Goal: Task Accomplishment & Management: Manage account settings

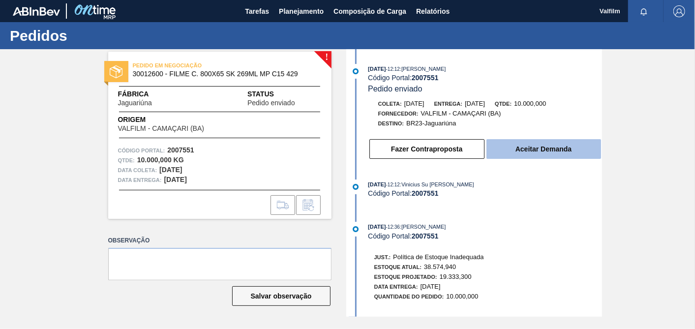
click at [559, 156] on button "Aceitar Demanda" at bounding box center [543, 149] width 115 height 20
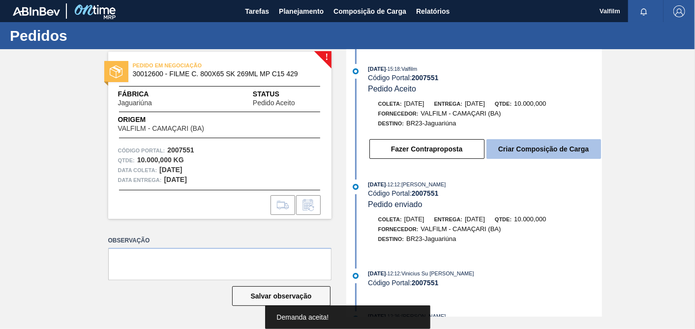
click at [553, 152] on button "Criar Composição de Carga" at bounding box center [543, 149] width 115 height 20
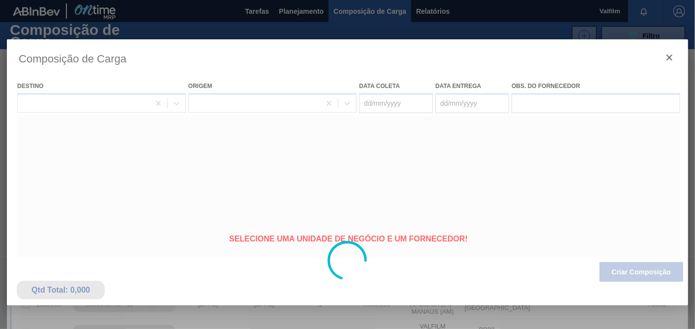
type coleta "12/09/2025"
type entrega "14/09/2025"
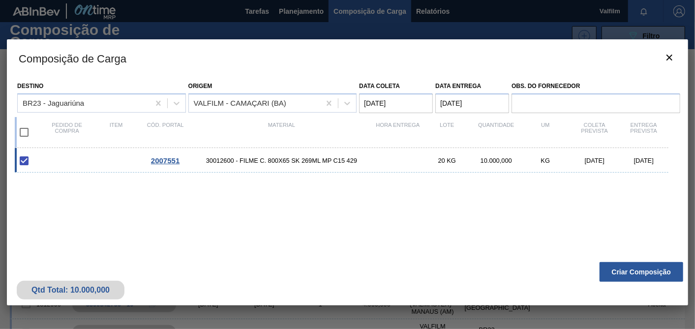
click at [627, 270] on button "Criar Composição" at bounding box center [642, 272] width 84 height 20
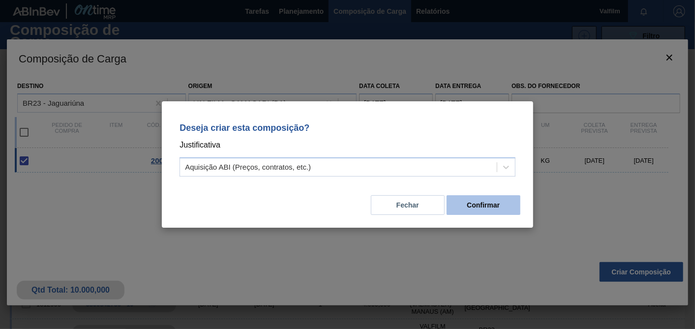
click at [495, 203] on button "Confirmar" at bounding box center [484, 205] width 74 height 20
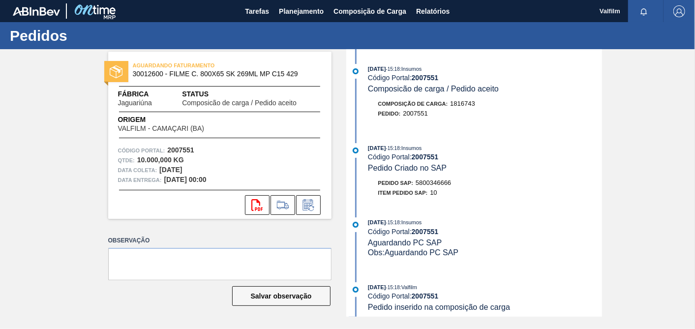
click at [443, 185] on span "5800346666" at bounding box center [433, 182] width 35 height 7
copy span "5800346666"
click at [301, 203] on icon at bounding box center [309, 205] width 16 height 12
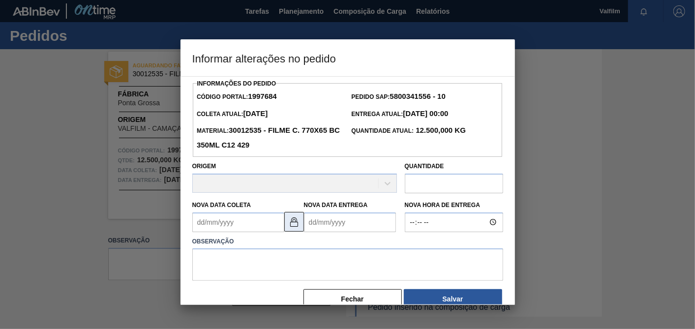
click at [301, 223] on button at bounding box center [294, 222] width 20 height 20
click at [253, 224] on Coleta "Nova Data Coleta" at bounding box center [238, 222] width 92 height 20
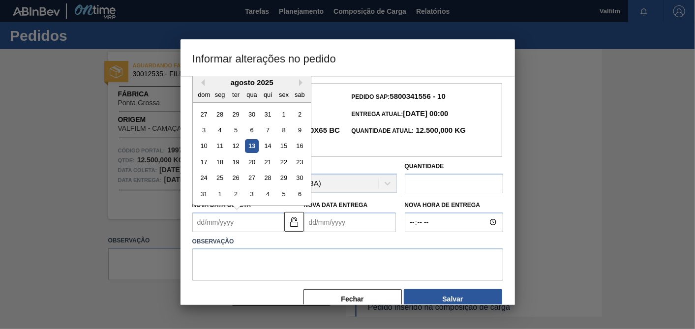
click at [207, 84] on div "agosto 2025" at bounding box center [252, 82] width 118 height 8
click at [303, 82] on button "Next Month" at bounding box center [302, 82] width 7 height 7
click at [238, 132] on div "9" at bounding box center [235, 129] width 13 height 13
type Coleta "[DATE]"
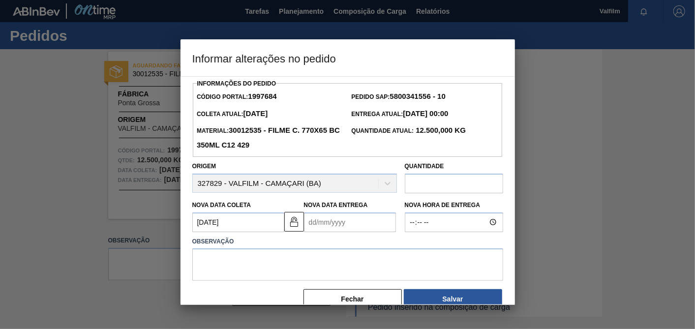
click at [333, 204] on label "Nova Data Entrega" at bounding box center [336, 205] width 64 height 7
click at [333, 212] on Entrega "Nova Data Entrega" at bounding box center [350, 222] width 92 height 20
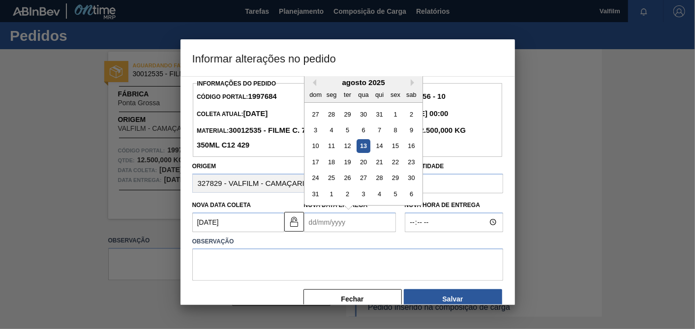
click at [332, 220] on Entrega "Nova Data Entrega" at bounding box center [350, 222] width 92 height 20
click at [320, 82] on div "agosto 2025" at bounding box center [363, 82] width 118 height 8
click at [411, 84] on button "Next Month" at bounding box center [414, 82] width 7 height 7
click at [335, 147] on div "15" at bounding box center [331, 145] width 13 height 13
type Entrega "[DATE]"
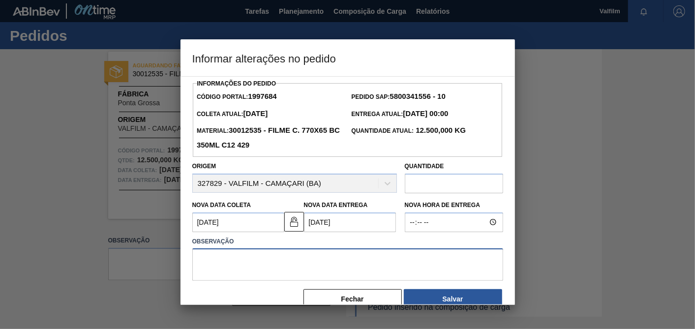
click at [314, 259] on textarea at bounding box center [347, 264] width 311 height 32
type textarea "a"
click at [389, 262] on textarea "Ajuste de data - item novo - aguardando chegada de insumos - comunicado Tomás" at bounding box center [347, 264] width 311 height 32
drag, startPoint x: 254, startPoint y: 278, endPoint x: 188, endPoint y: 254, distance: 69.7
click at [188, 254] on div "Observação Ajuste de data - item novo - aguardando chegada de insumos para prod…" at bounding box center [347, 258] width 319 height 47
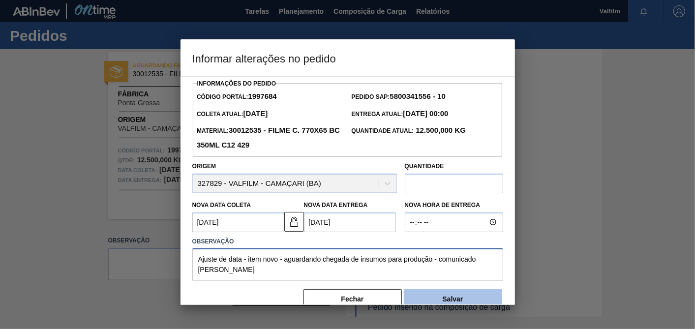
type textarea "Ajuste de data - item novo - aguardando chegada de insumos para produção - comu…"
click at [449, 295] on button "Salvar" at bounding box center [453, 299] width 98 height 20
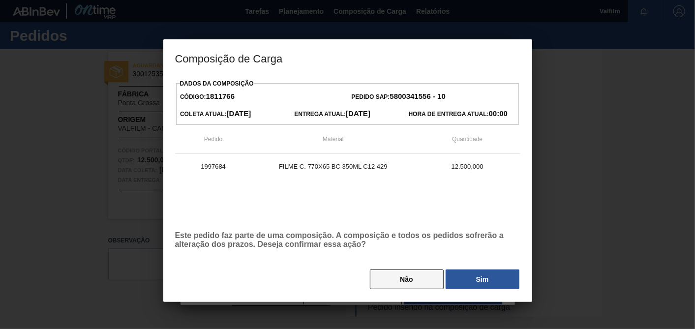
click at [440, 273] on button "Não" at bounding box center [407, 280] width 74 height 20
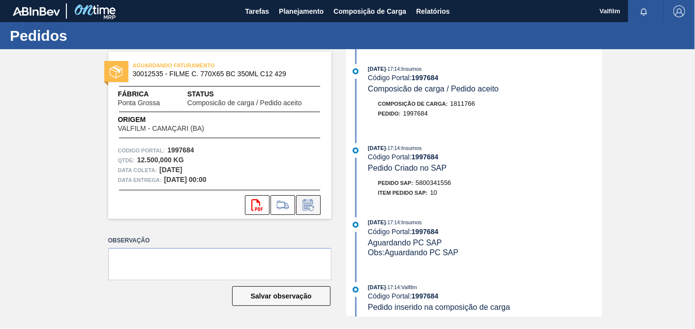
click at [306, 206] on icon at bounding box center [307, 206] width 7 height 6
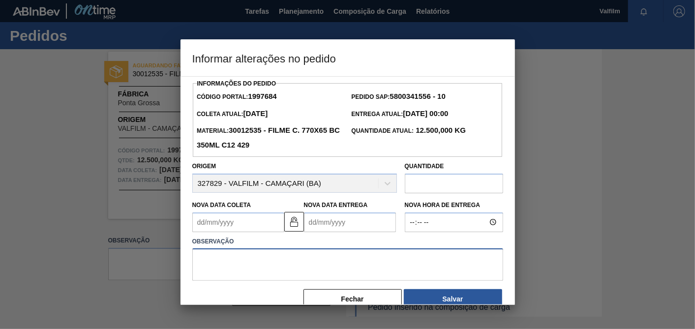
click at [326, 260] on textarea at bounding box center [347, 264] width 311 height 32
paste textarea "Ajuste de data - item novo - aguardando chegada de insumos para produção - comu…"
type textarea "Ajuste de data - item novo - aguardando chegada de insumos para produção - comu…"
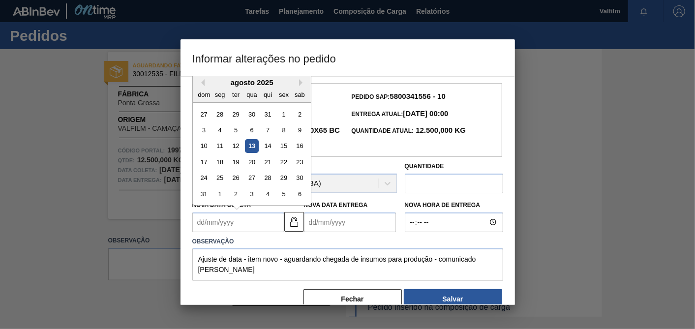
click at [249, 222] on Coleta "Nova Data Coleta" at bounding box center [238, 222] width 92 height 20
type Coleta "[DATE]"
type Entrega "[DATE]"
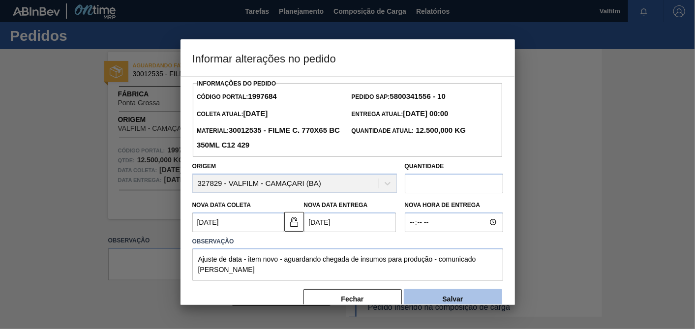
click at [454, 291] on button "Salvar" at bounding box center [453, 299] width 98 height 20
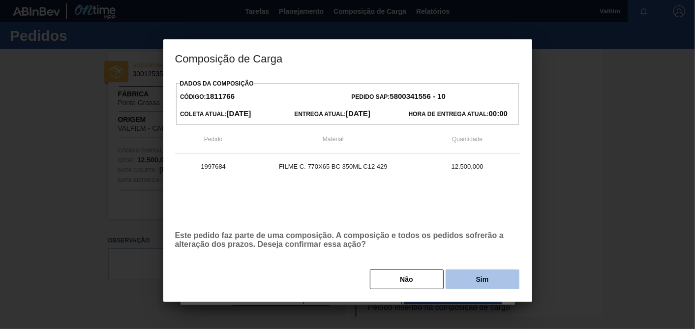
click at [456, 280] on button "Sim" at bounding box center [483, 280] width 74 height 20
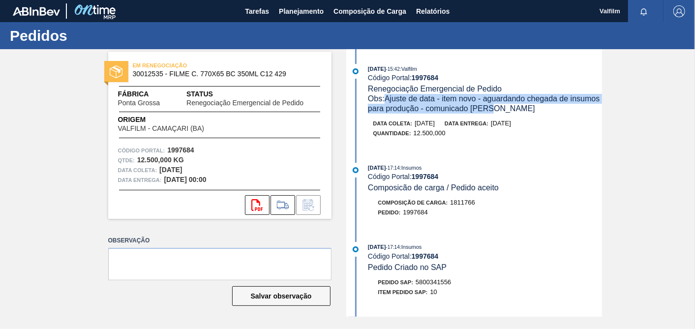
drag, startPoint x: 541, startPoint y: 112, endPoint x: 388, endPoint y: 95, distance: 154.4
click at [388, 95] on div "Obs: Ajuste de data - item novo - aguardando chegada de insumos para produção -…" at bounding box center [485, 104] width 234 height 20
copy span "Ajuste de data - item novo - aguardando chegada de insumos para produção - comu…"
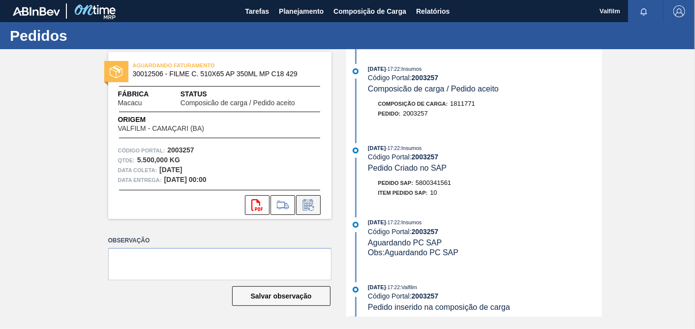
click at [315, 208] on icon at bounding box center [309, 205] width 16 height 12
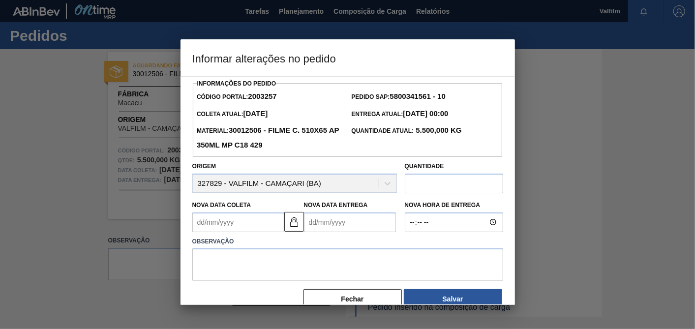
drag, startPoint x: 300, startPoint y: 222, endPoint x: 253, endPoint y: 223, distance: 47.2
click at [301, 223] on button at bounding box center [294, 222] width 20 height 20
click at [243, 222] on Coleta "Nova Data Coleta" at bounding box center [238, 222] width 92 height 20
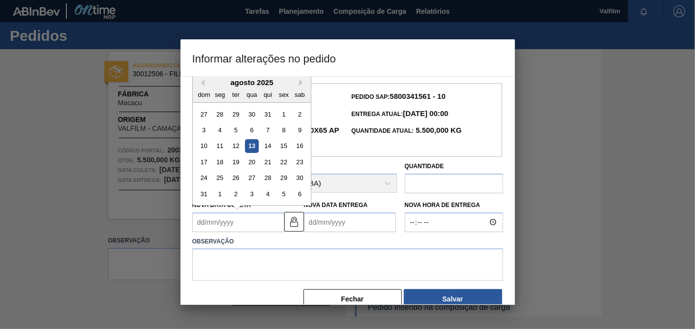
type Coleta "[DATE]"
type Entrega "[DATE]"
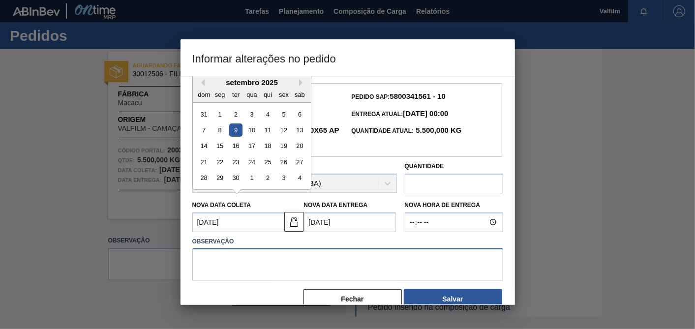
click at [372, 273] on textarea at bounding box center [347, 264] width 311 height 32
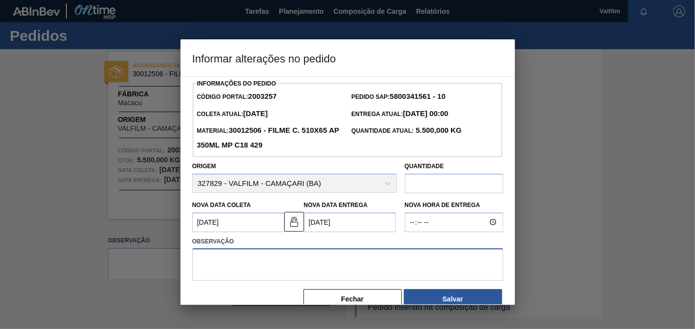
paste textarea "Ajuste de data - item novo - aguardando chegada de insumos para produção - comu…"
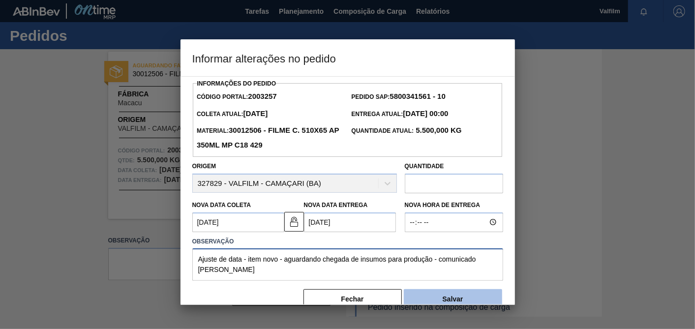
type textarea "Ajuste de data - item novo - aguardando chegada de insumos para produção - comu…"
click at [471, 296] on button "Salvar" at bounding box center [453, 299] width 98 height 20
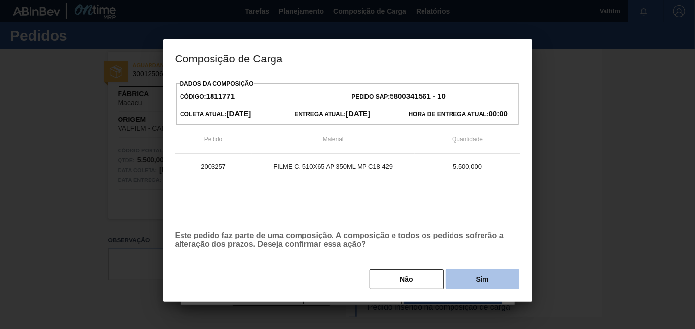
click at [486, 285] on button "Sim" at bounding box center [483, 280] width 74 height 20
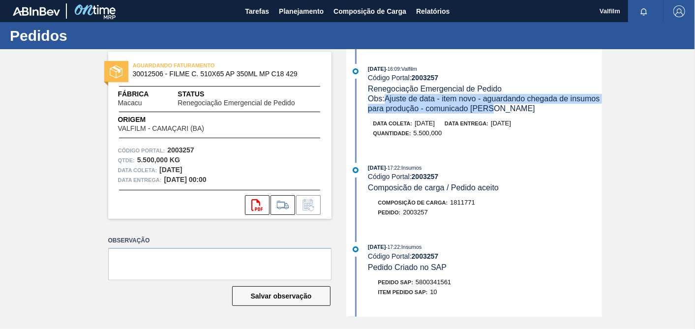
drag, startPoint x: 539, startPoint y: 116, endPoint x: 386, endPoint y: 101, distance: 153.6
click at [386, 101] on div "13/08/2025 - 16:09 : Valfilm Código Portal: 2003257 Renegociação Emergencial de…" at bounding box center [475, 106] width 253 height 84
copy span "Ajuste de data - item novo - aguardando chegada de insumos para produção - comu…"
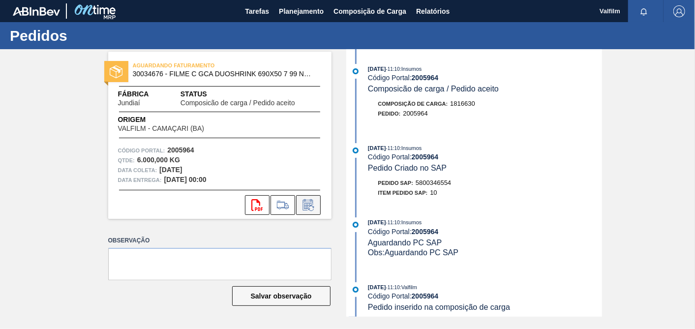
click at [312, 211] on icon at bounding box center [310, 208] width 5 height 5
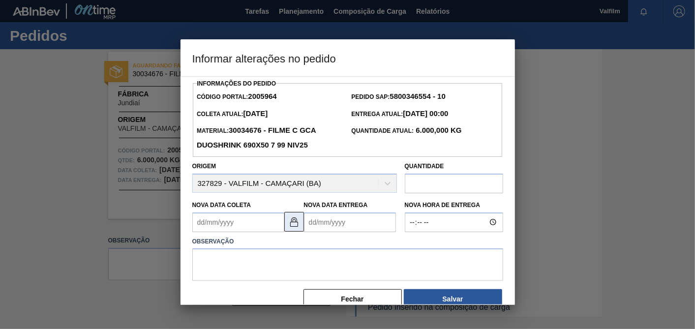
click at [300, 226] on button at bounding box center [294, 222] width 20 height 20
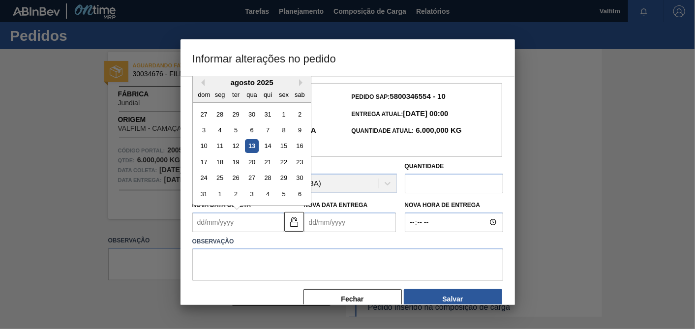
click at [244, 222] on Coleta "Nova Data Coleta" at bounding box center [238, 222] width 92 height 20
type Coleta "[DATE]"
type Entrega "[DATE]"
click at [248, 222] on Coleta "[DATE]" at bounding box center [238, 222] width 92 height 20
click at [221, 115] on div "1" at bounding box center [219, 113] width 13 height 13
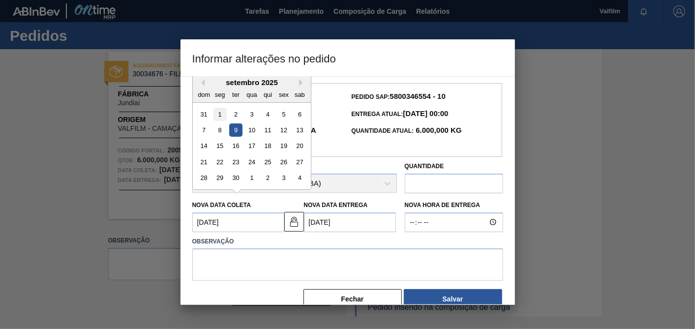
type Coleta "[DATE]"
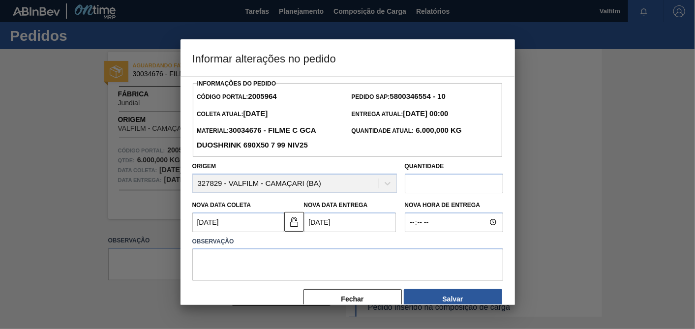
click at [345, 222] on Entrega "[DATE]" at bounding box center [350, 222] width 92 height 20
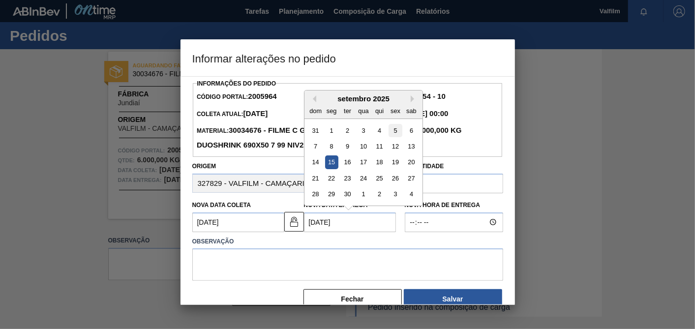
click at [397, 132] on div "5" at bounding box center [395, 129] width 13 height 13
type Entrega "[DATE]"
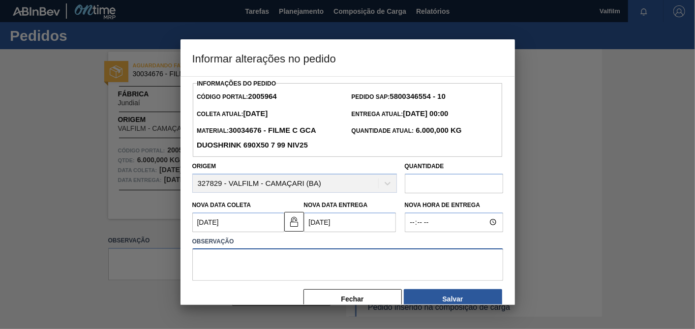
click at [359, 264] on textarea at bounding box center [347, 264] width 311 height 32
paste textarea "Ajuste de data - item novo - aguardando chegada de insumos para produção - comu…"
drag, startPoint x: 249, startPoint y: 273, endPoint x: 199, endPoint y: 269, distance: 50.3
click at [197, 270] on textarea "Ajuste de data - item novo - aguardando chegada de insumos para produção - comu…" at bounding box center [347, 264] width 311 height 32
click at [313, 273] on textarea "Ajuste de data - item novo - aguardando chegada de insumos para produção - comu…" at bounding box center [347, 264] width 311 height 32
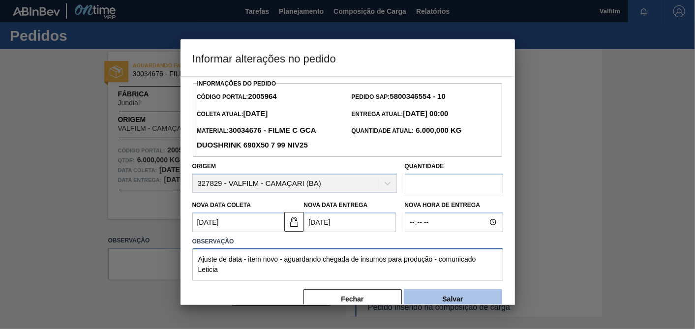
type textarea "Ajuste de data - item novo - aguardando chegada de insumos para produção - comu…"
click at [442, 294] on button "Salvar" at bounding box center [453, 299] width 98 height 20
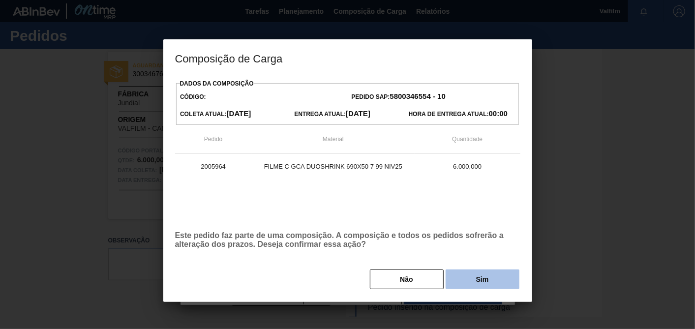
click at [481, 285] on button "Sim" at bounding box center [483, 280] width 74 height 20
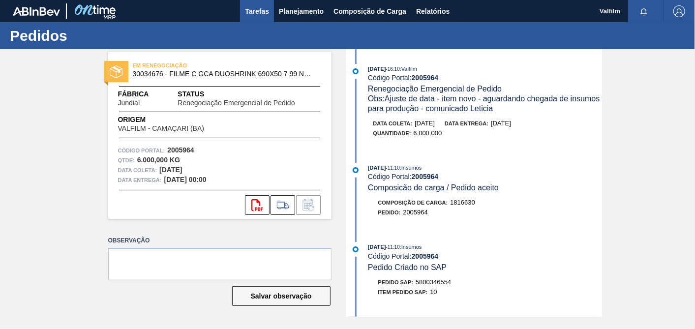
click at [260, 11] on span "Tarefas" at bounding box center [257, 11] width 24 height 12
